Goal: Information Seeking & Learning: Learn about a topic

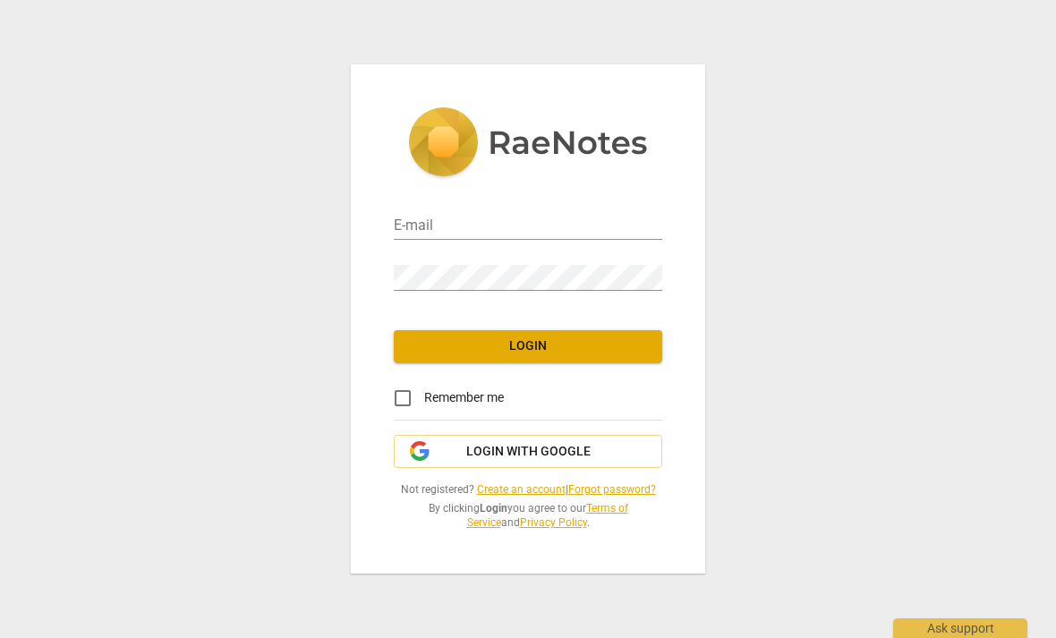
click at [626, 238] on input "email" at bounding box center [528, 227] width 269 height 26
type input "[EMAIL_ADDRESS][DOMAIN_NAME]"
click at [403, 399] on input "Remember me" at bounding box center [402, 398] width 43 height 43
checkbox input "true"
click at [580, 341] on span "Login" at bounding box center [528, 347] width 240 height 18
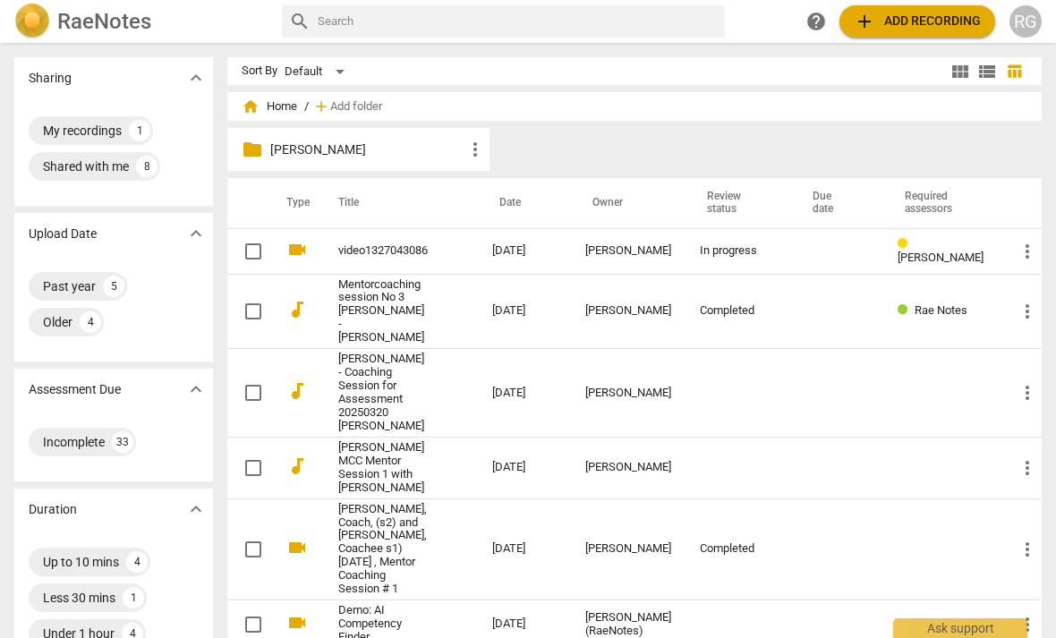
click at [530, 201] on th "Date" at bounding box center [524, 203] width 93 height 50
click at [293, 109] on span "home Home" at bounding box center [270, 107] width 56 height 18
click at [289, 104] on span "home Home" at bounding box center [270, 107] width 56 height 18
click at [297, 107] on span "home Home" at bounding box center [270, 107] width 56 height 18
click at [415, 24] on input "text" at bounding box center [518, 21] width 400 height 29
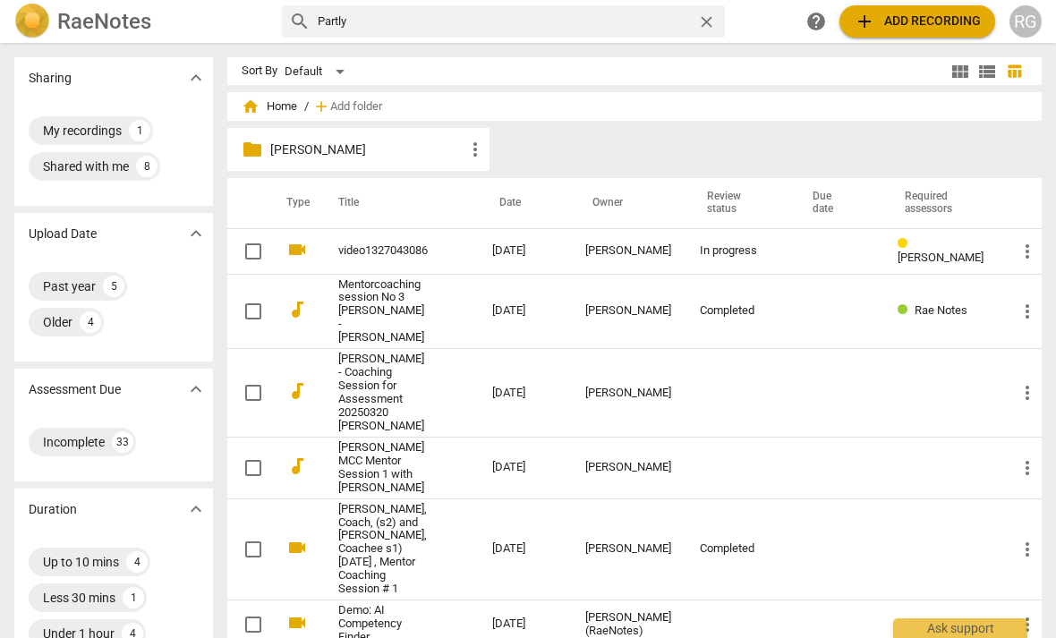
type input "Partly"
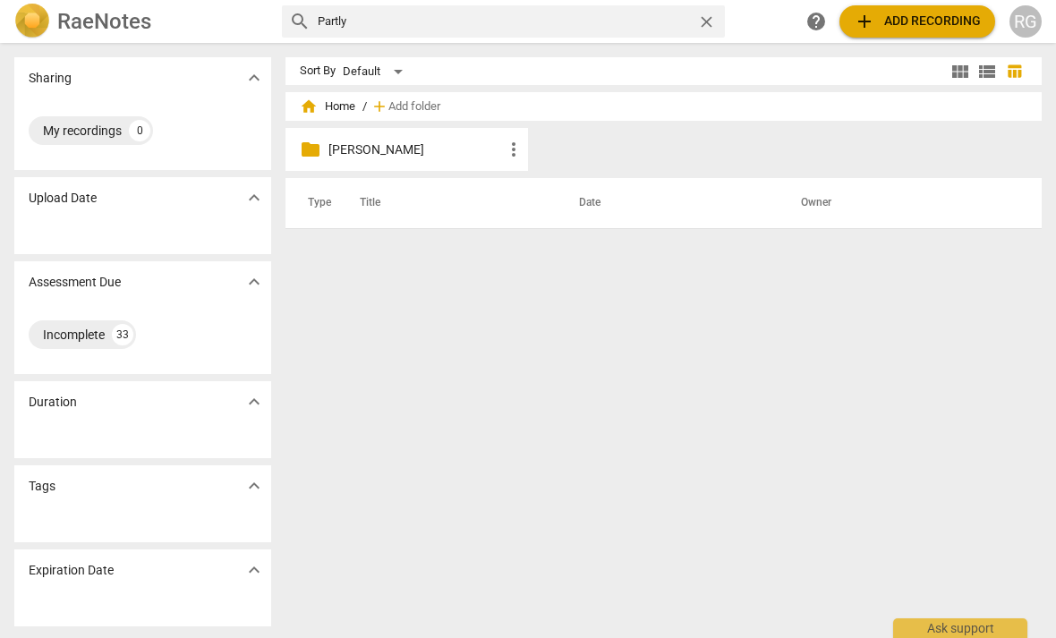
click at [705, 30] on span "close" at bounding box center [706, 22] width 19 height 19
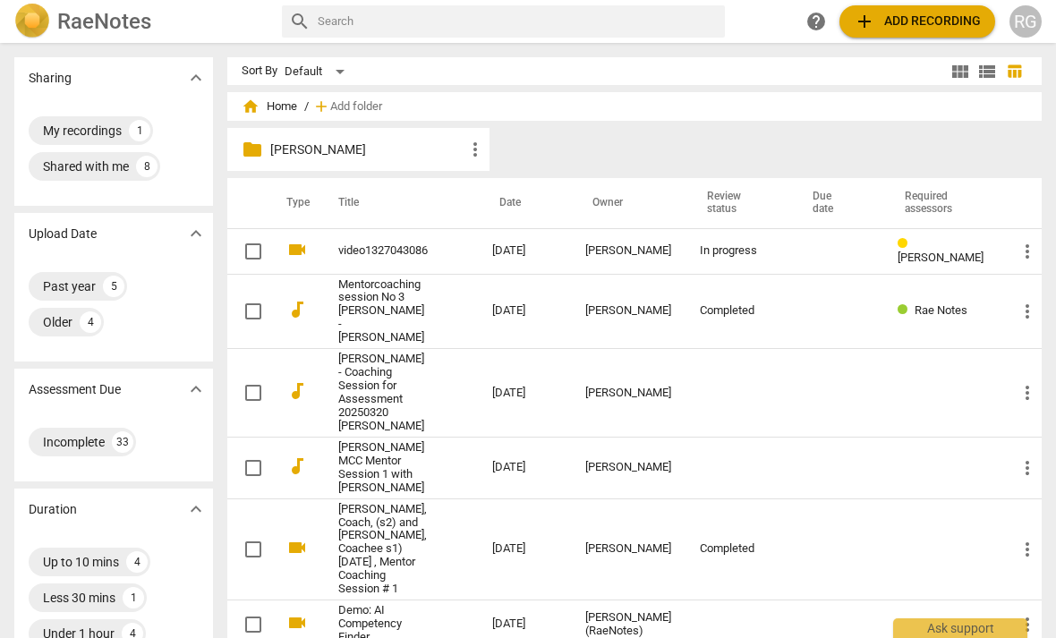
click at [516, 31] on input "text" at bounding box center [518, 21] width 400 height 29
type input "Parul"
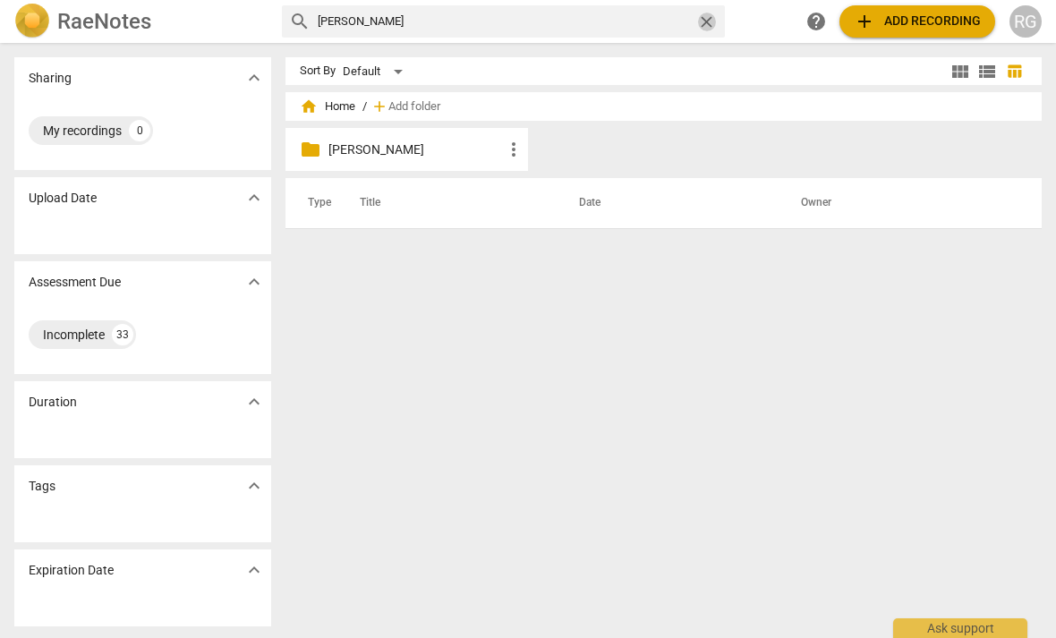
click at [710, 25] on span "close" at bounding box center [706, 22] width 19 height 19
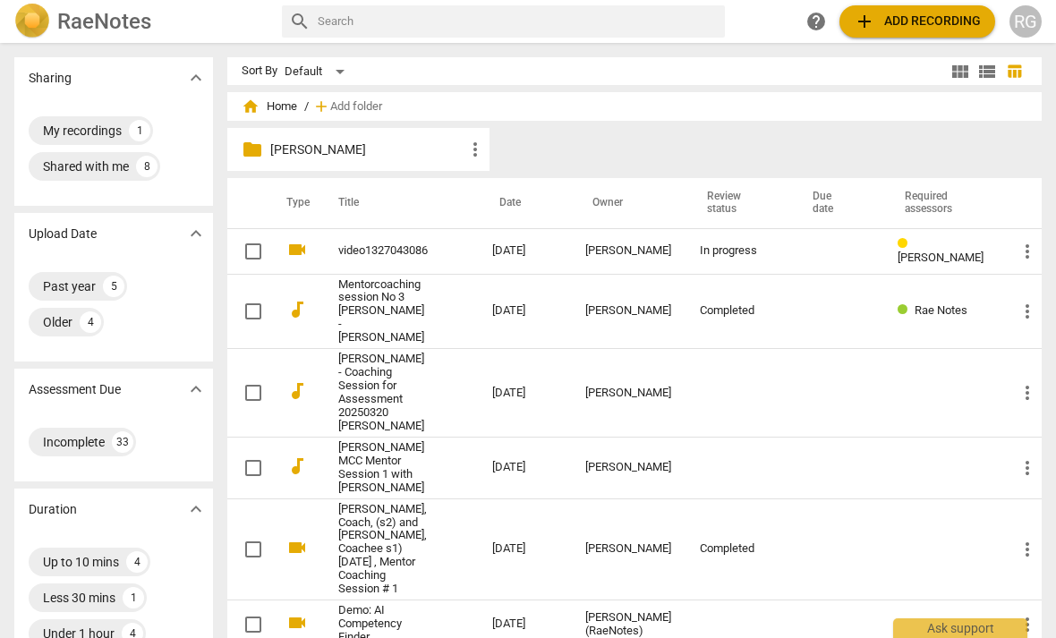
click at [604, 34] on input "text" at bounding box center [518, 21] width 400 height 29
type input "Kathy"
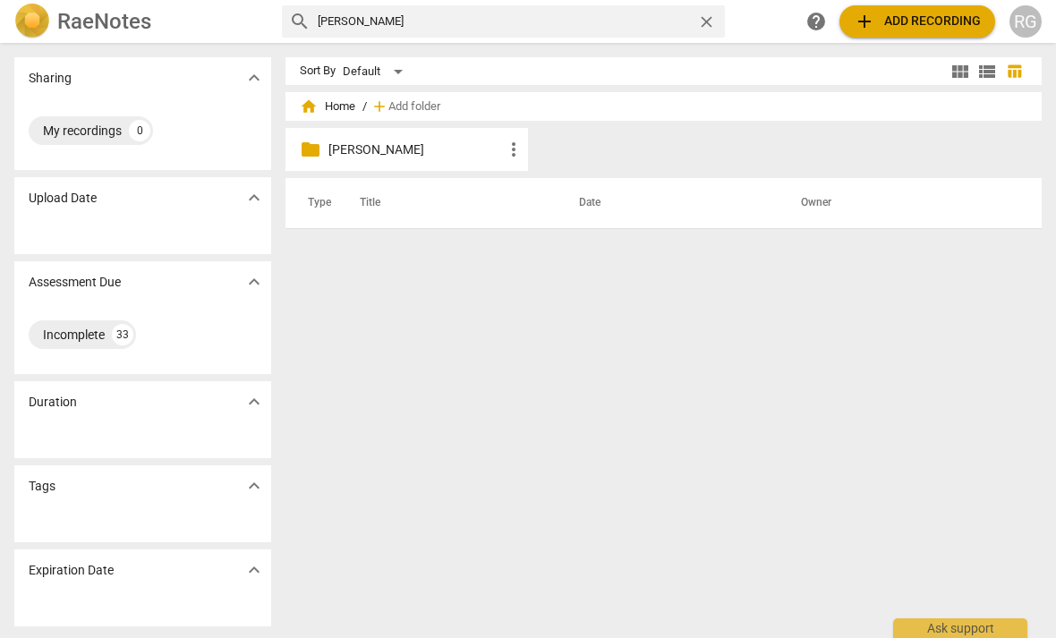
click at [355, 98] on span "home Home" at bounding box center [328, 107] width 56 height 18
click at [341, 112] on span "home Home" at bounding box center [328, 107] width 56 height 18
click at [363, 155] on p "Jenna Mayo" at bounding box center [416, 150] width 175 height 19
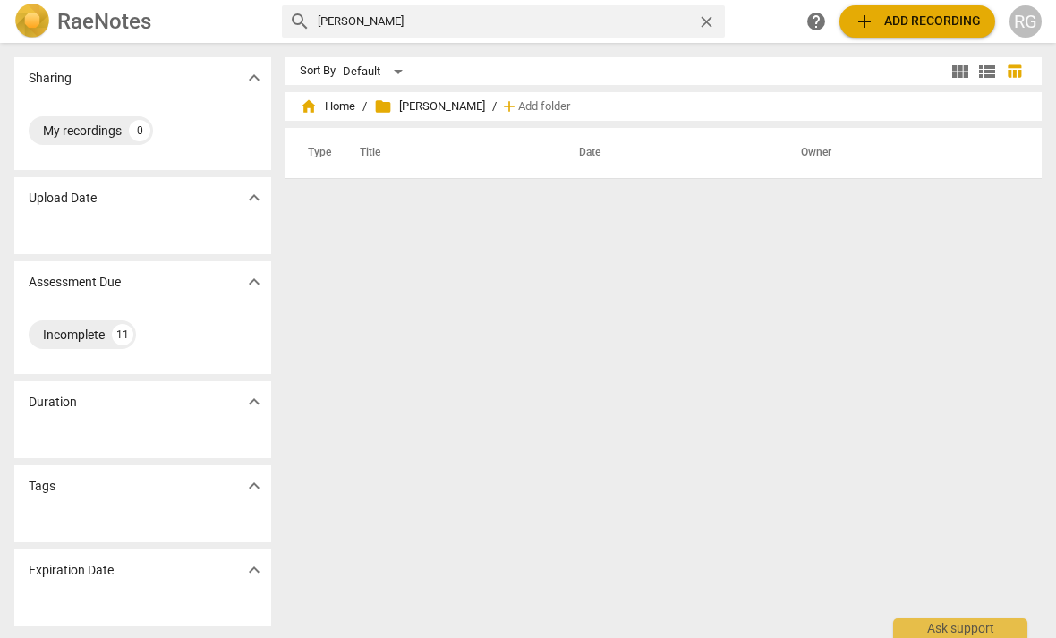
click at [347, 112] on span "home Home" at bounding box center [328, 107] width 56 height 18
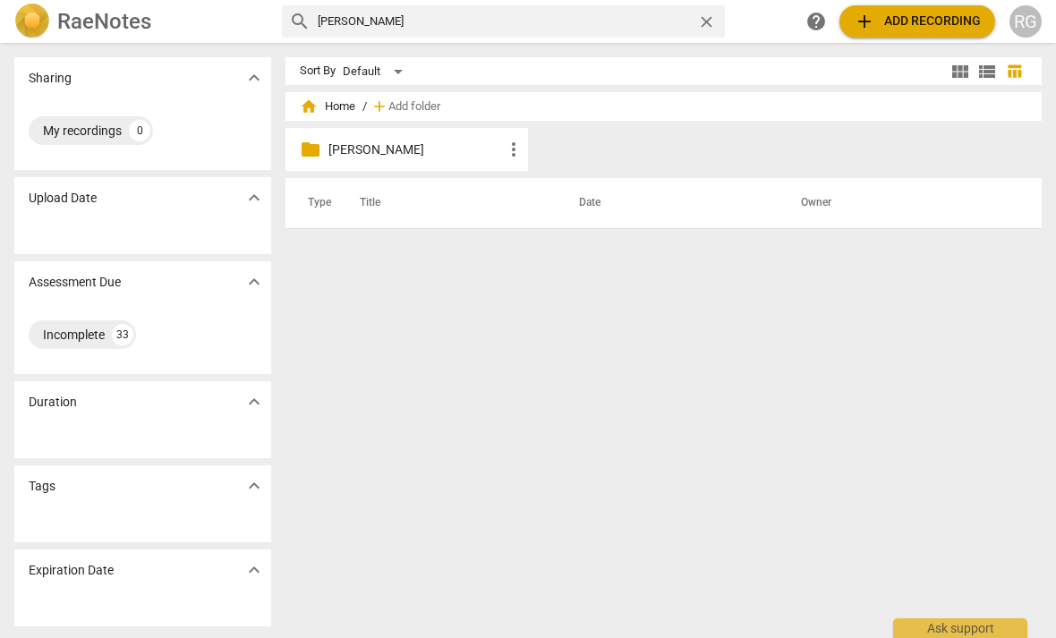
click at [710, 22] on span "close" at bounding box center [706, 22] width 19 height 19
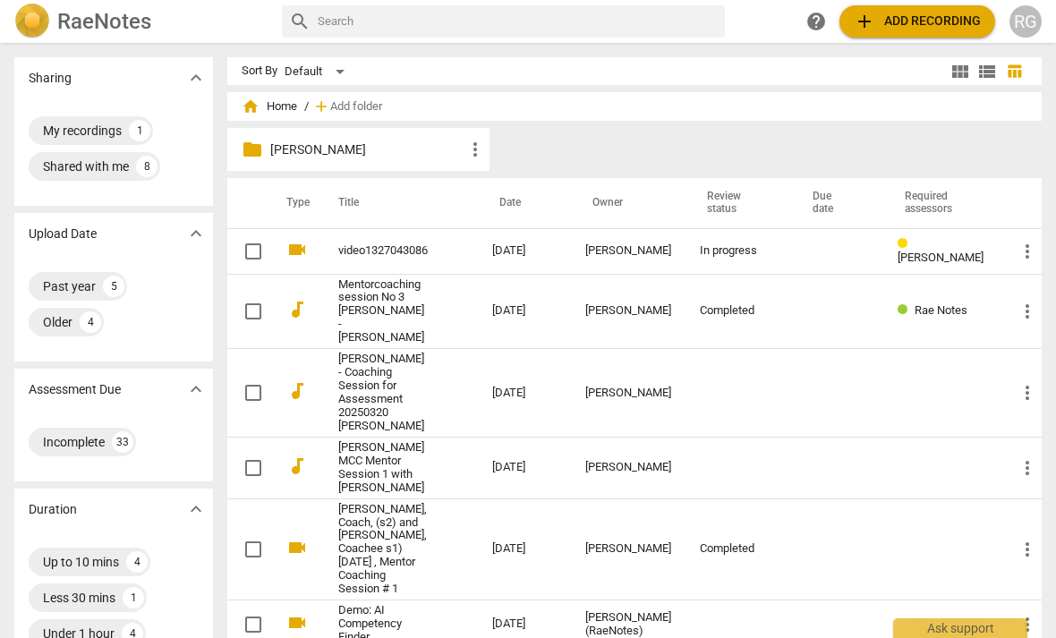
click at [442, 247] on td "video1327043086" at bounding box center [397, 251] width 161 height 46
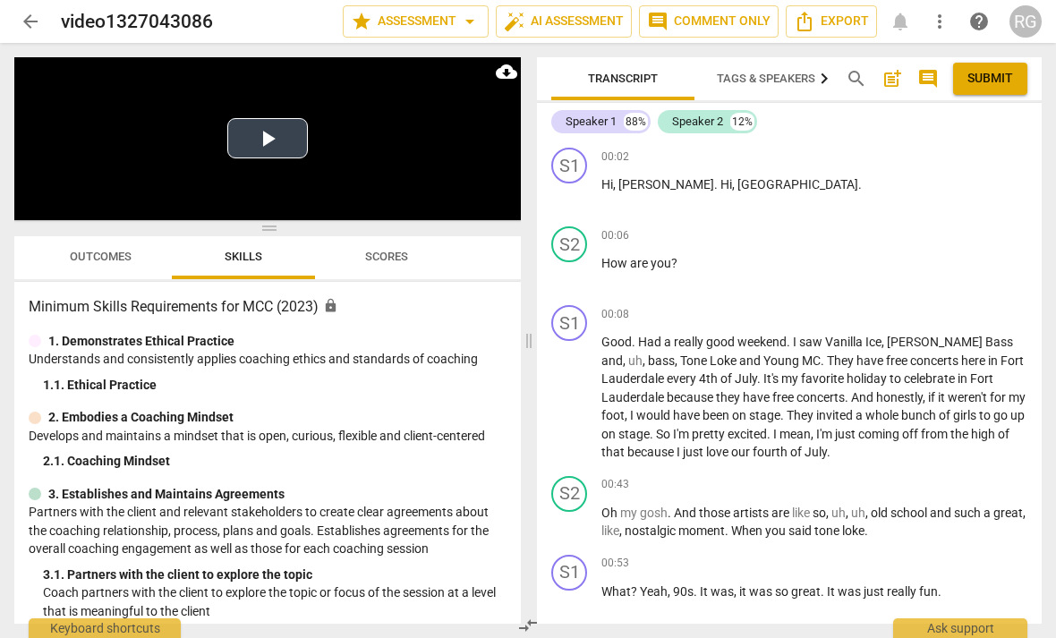
click at [252, 137] on button "Play Video" at bounding box center [267, 138] width 81 height 40
click at [261, 133] on button "Play Video" at bounding box center [267, 138] width 81 height 40
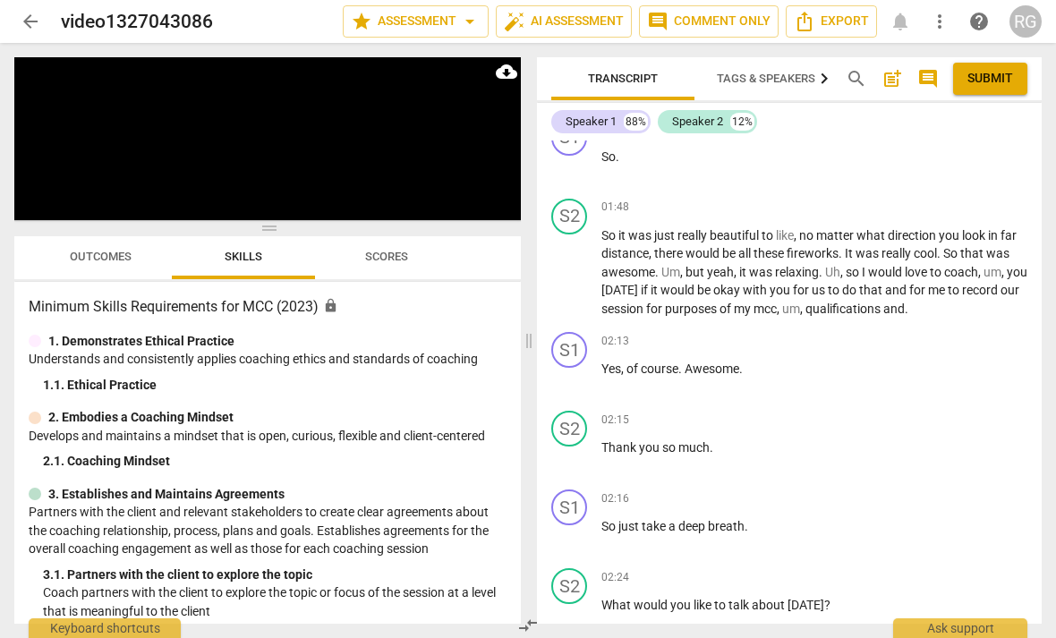
scroll to position [1543, 0]
